Goal: Transaction & Acquisition: Download file/media

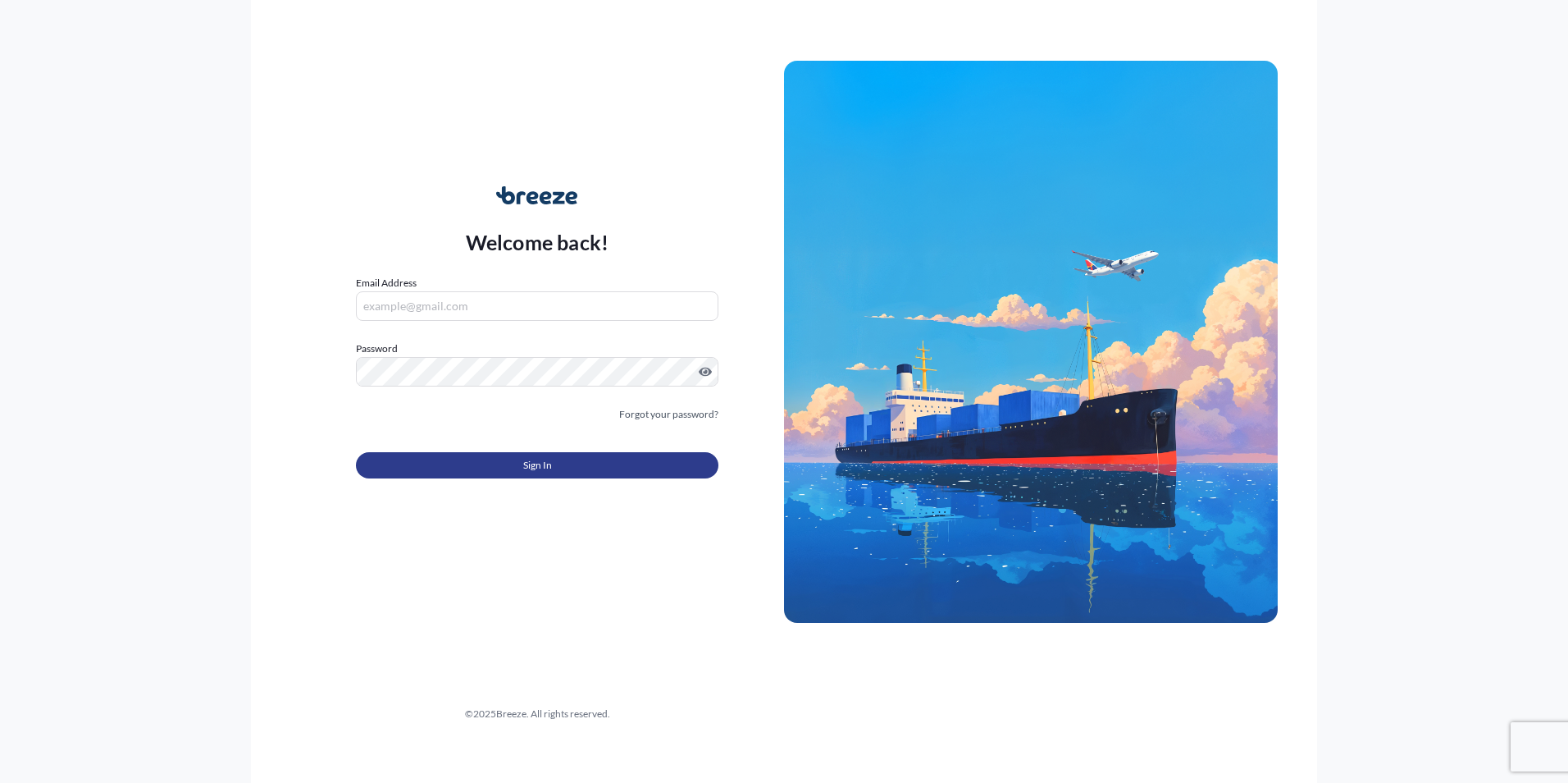
type input "[PERSON_NAME][EMAIL_ADDRESS][PERSON_NAME][DOMAIN_NAME]"
click at [557, 460] on button "Sign In" at bounding box center [536, 465] width 363 height 26
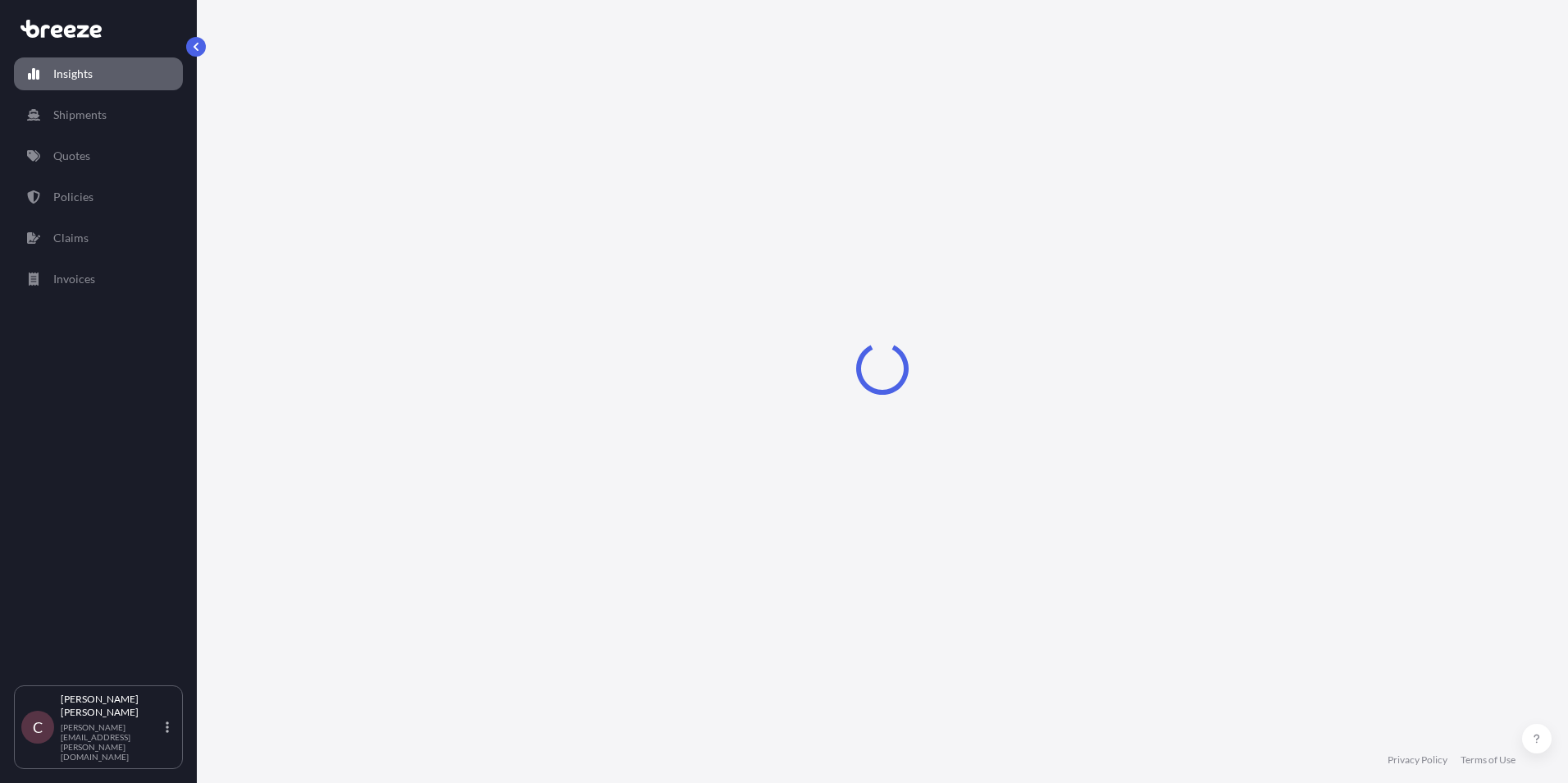
select select "2025"
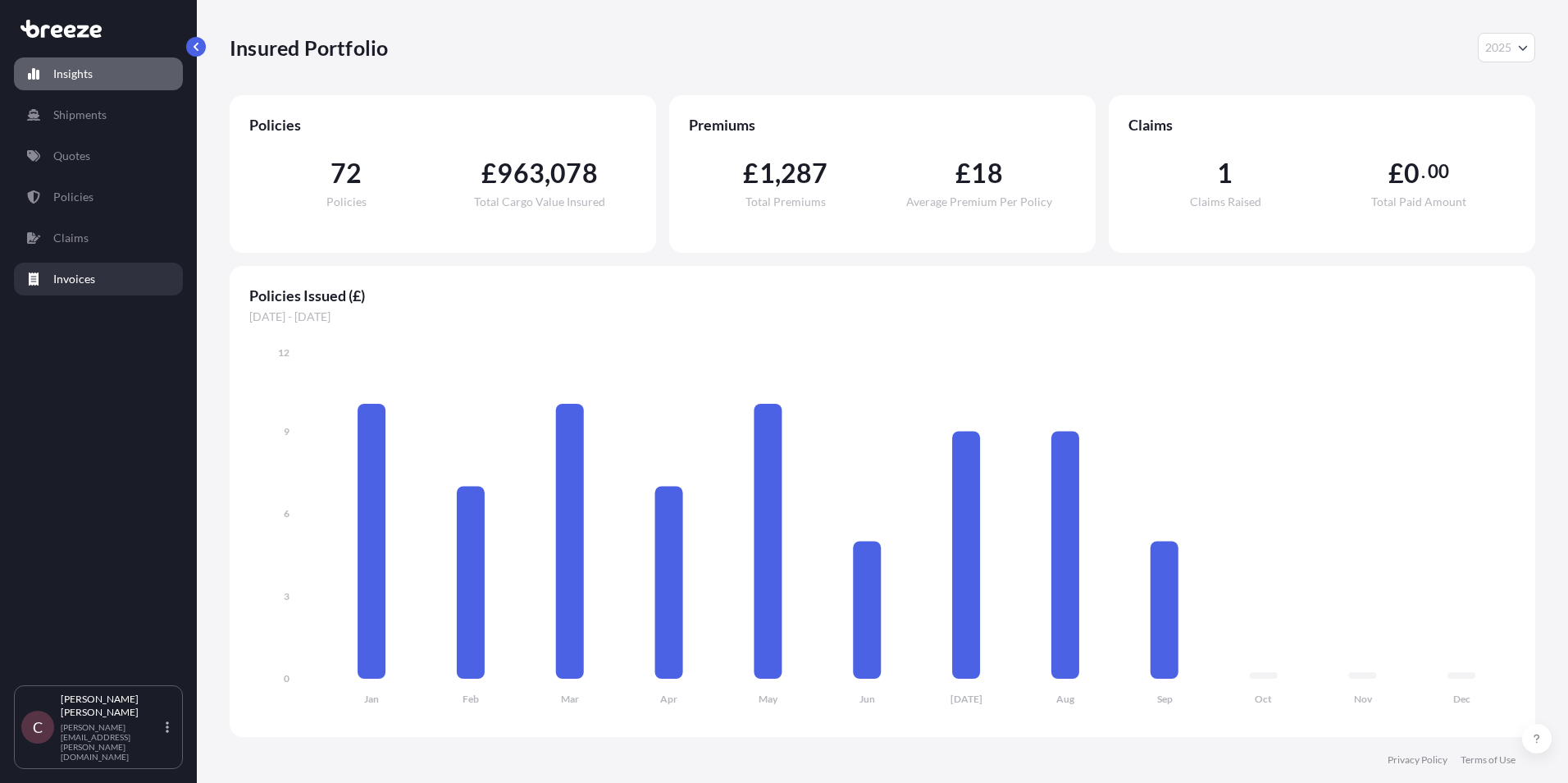
click at [111, 280] on link "Invoices" at bounding box center [99, 279] width 169 height 33
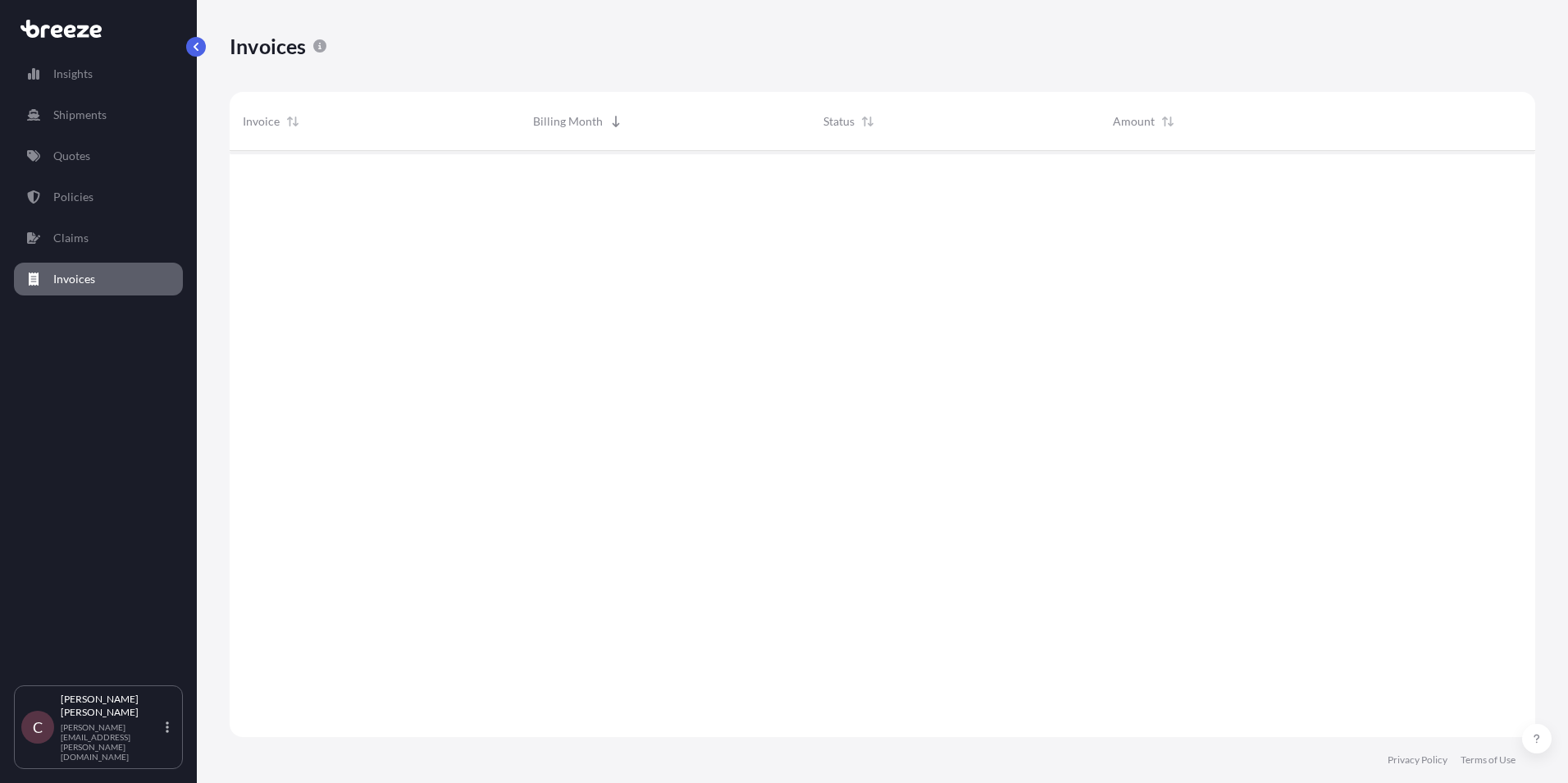
scroll to position [589, 1293]
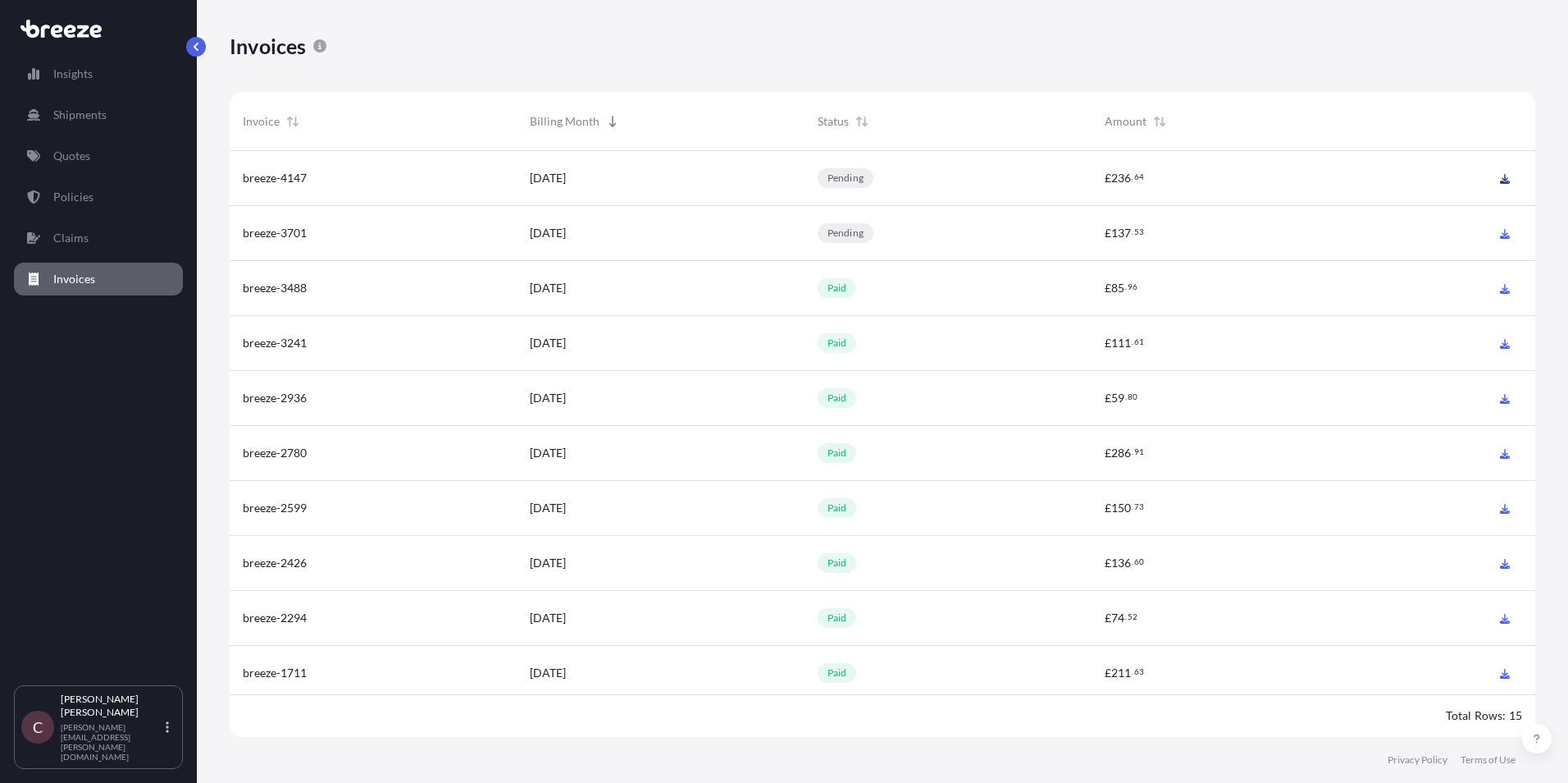
click at [1502, 176] on icon at bounding box center [1504, 178] width 10 height 10
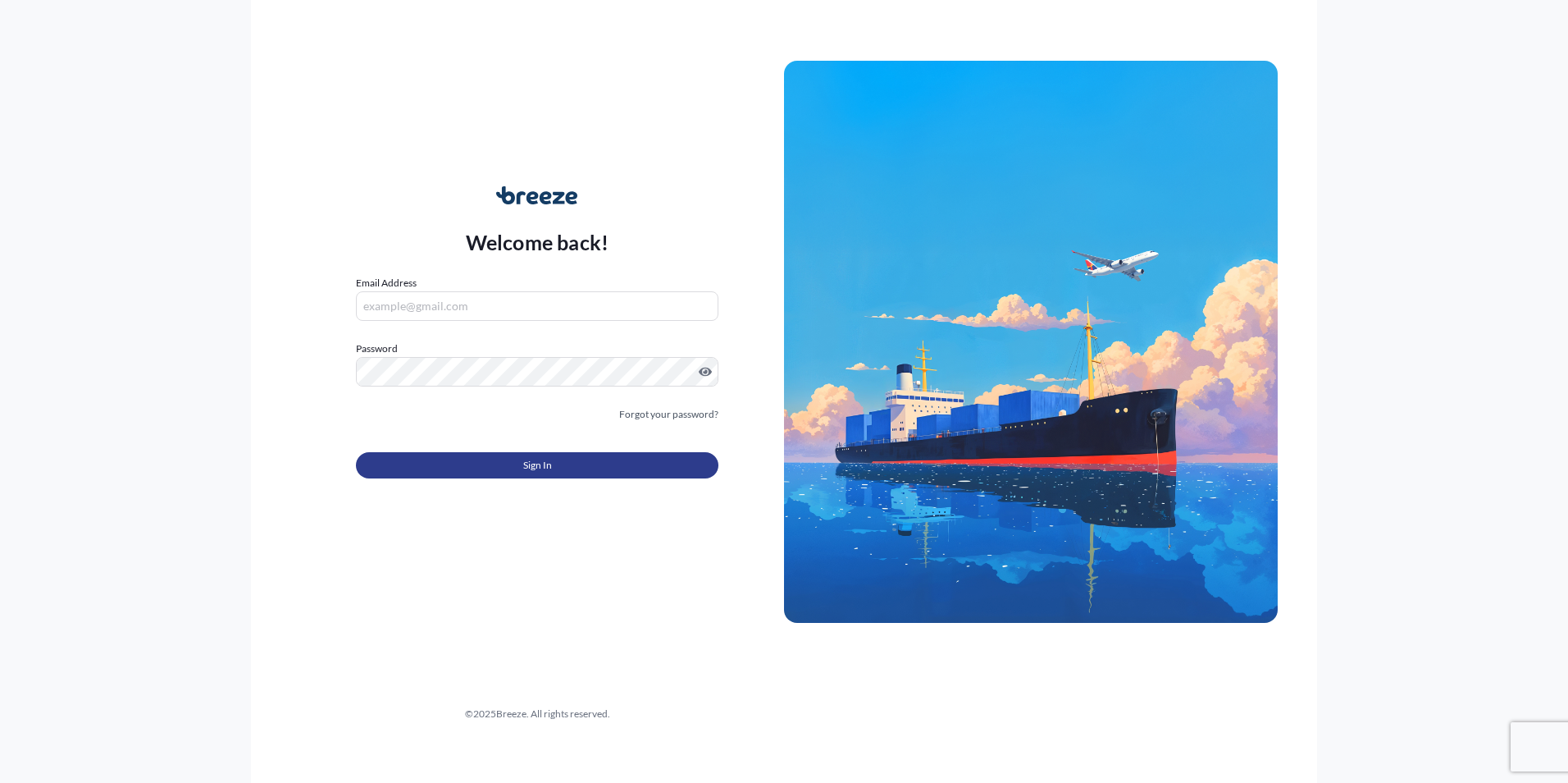
type input "[PERSON_NAME][EMAIL_ADDRESS][PERSON_NAME][DOMAIN_NAME]"
click at [483, 460] on button "Sign In" at bounding box center [536, 465] width 363 height 26
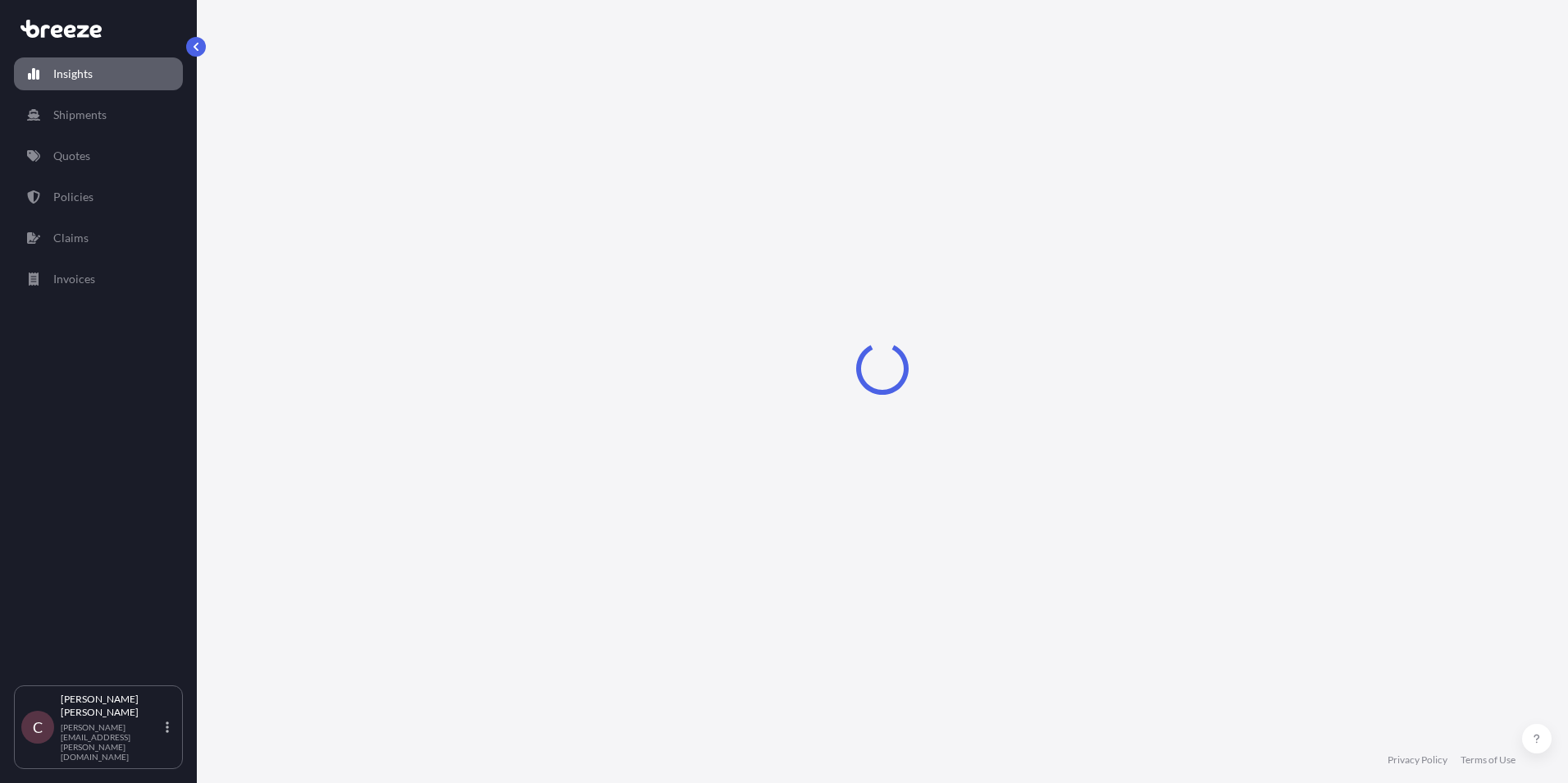
select select "2025"
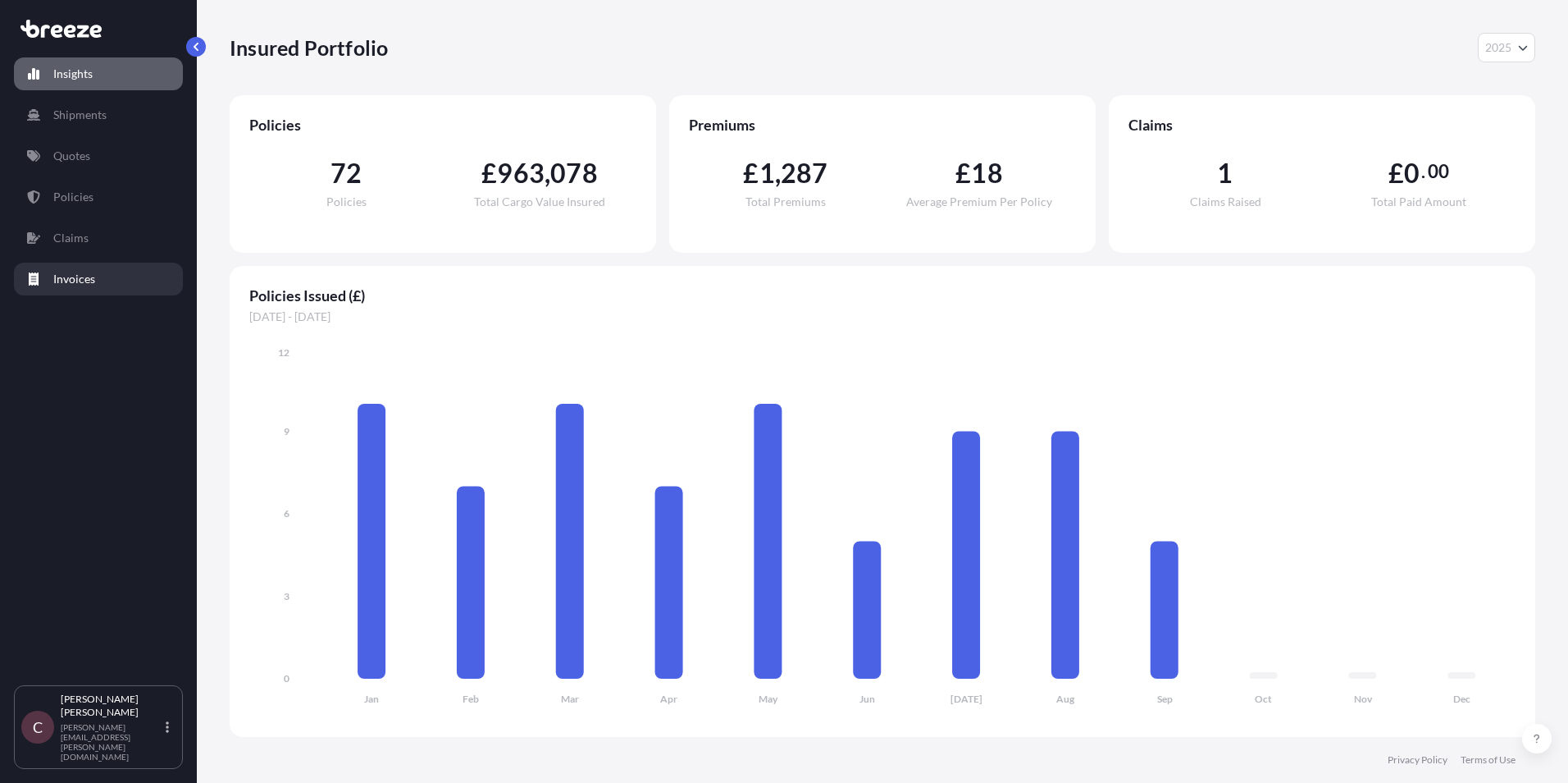
click at [47, 277] on link "Invoices" at bounding box center [99, 279] width 169 height 33
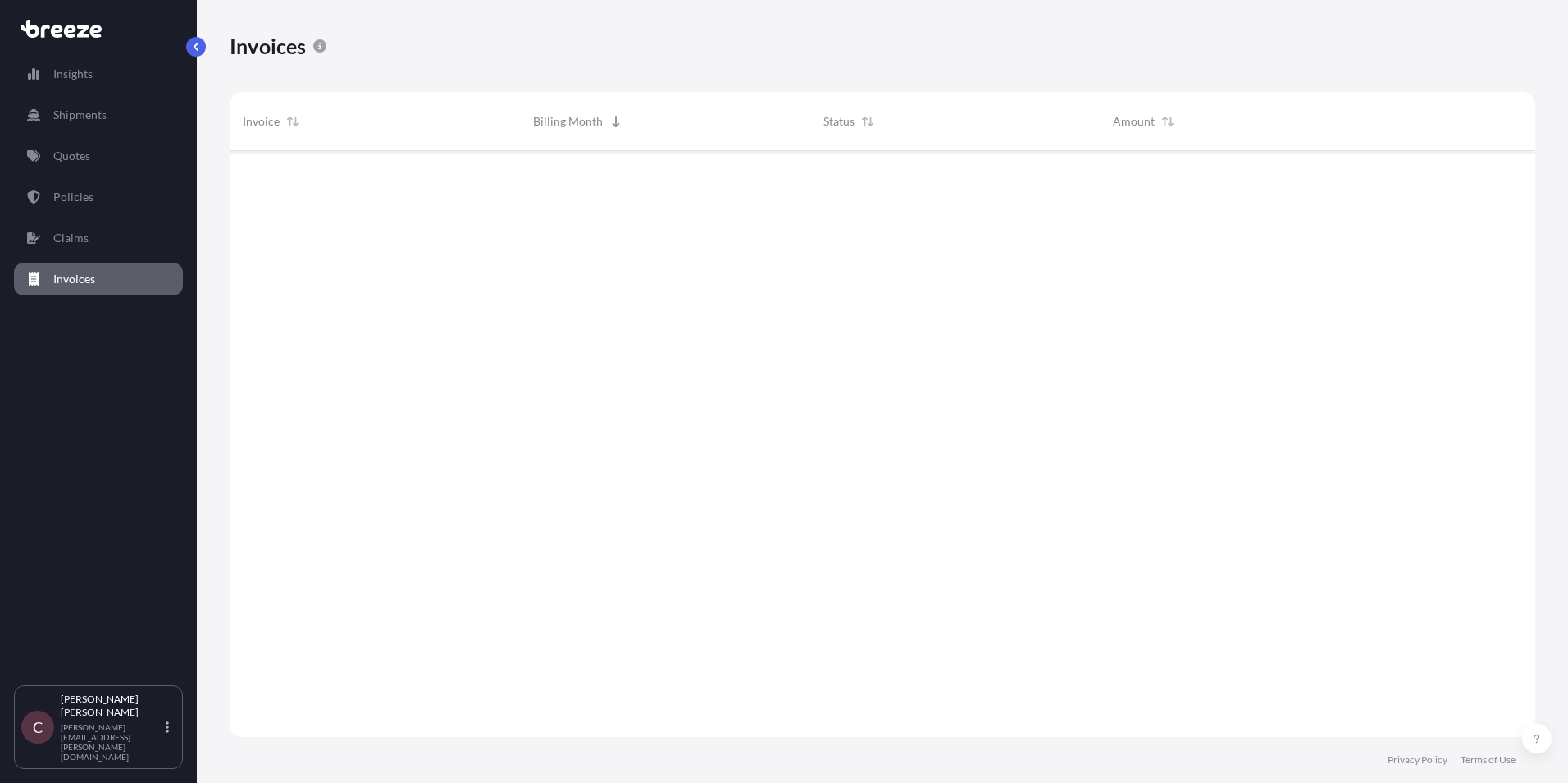
scroll to position [589, 1293]
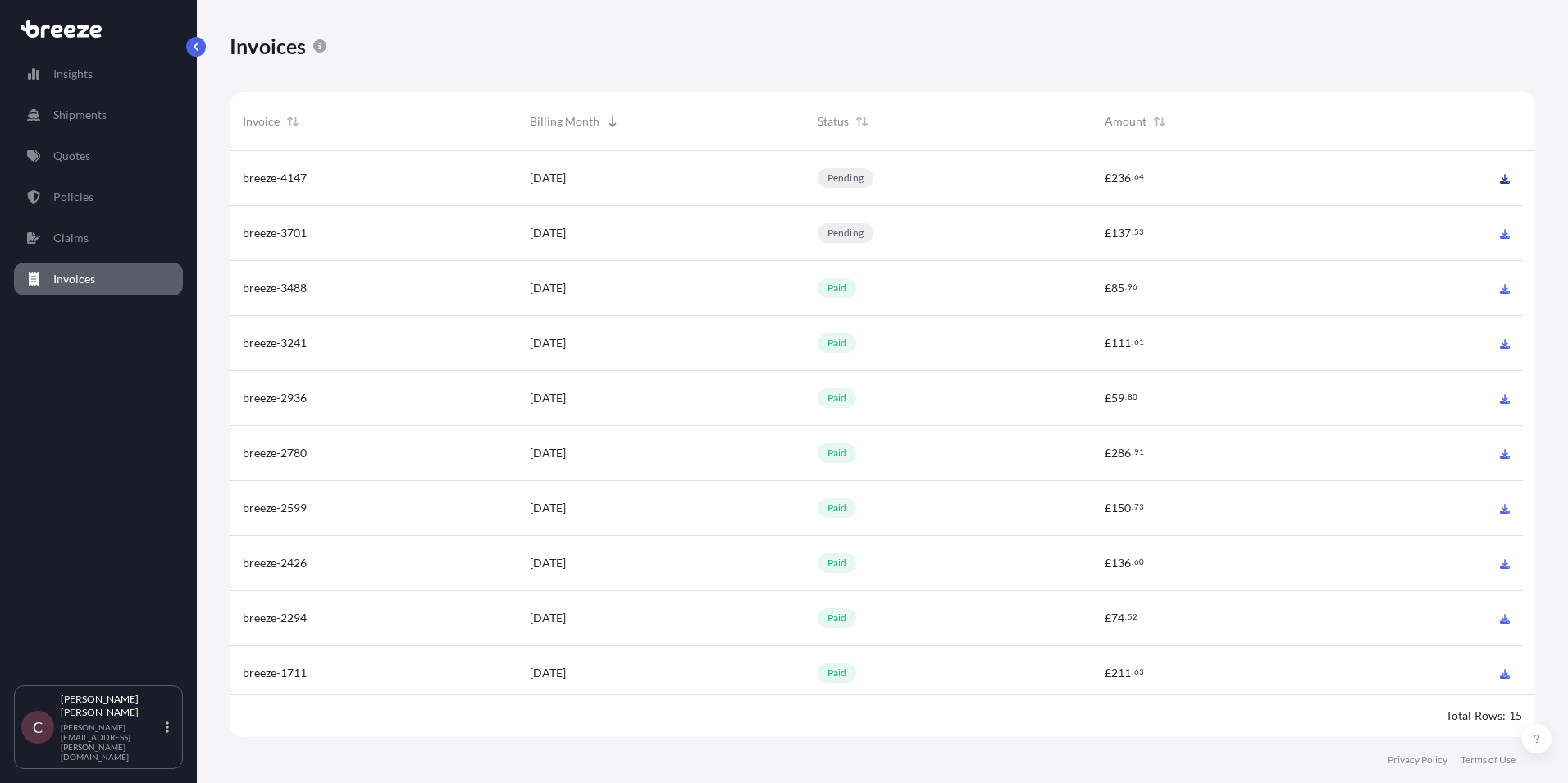
click at [1497, 180] on link at bounding box center [1502, 178] width 14 height 16
